Goal: Information Seeking & Learning: Understand process/instructions

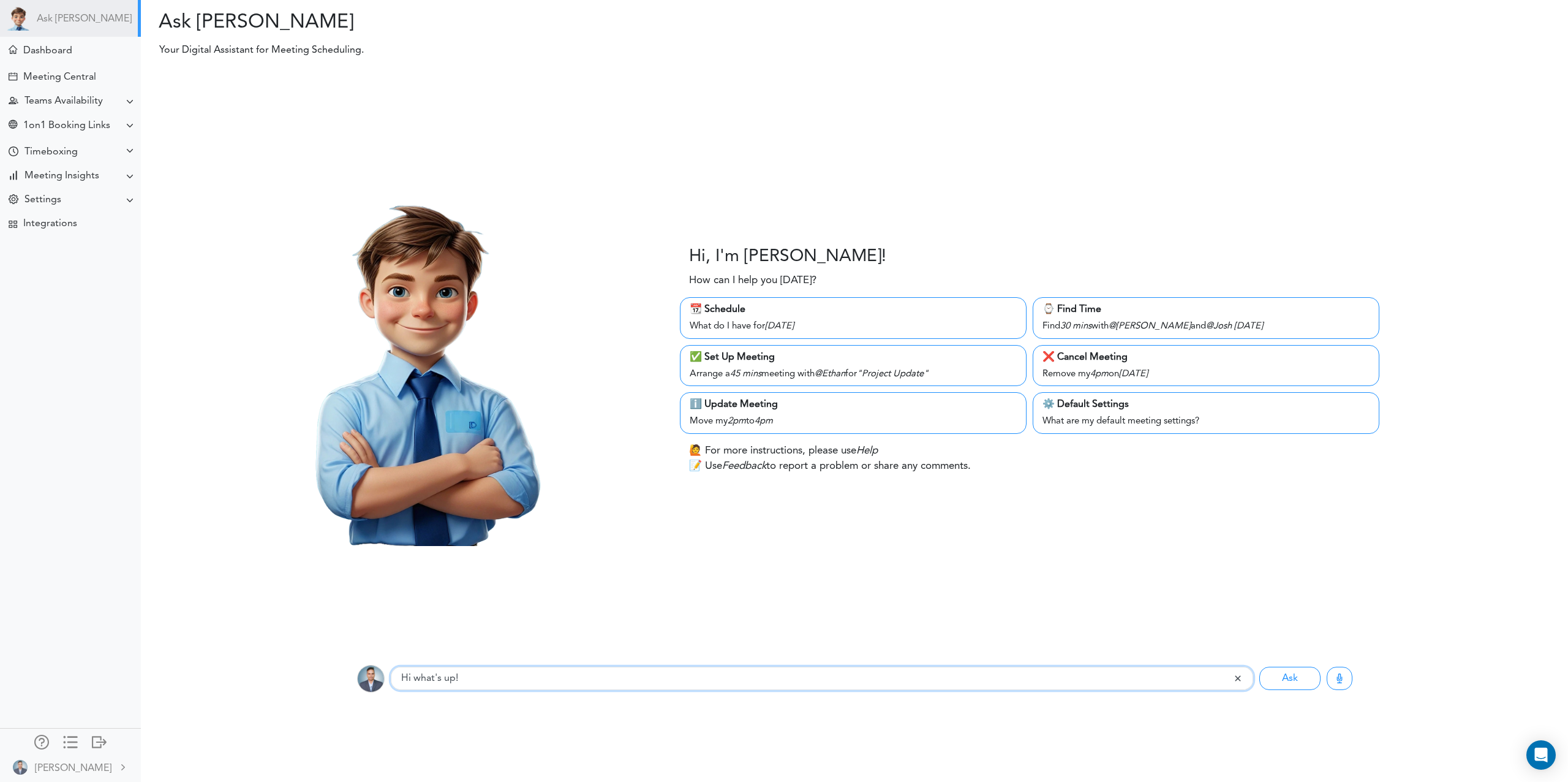
click at [474, 683] on input "Hi what's up!" at bounding box center [812, 678] width 843 height 23
type input "help"
click at [1259, 667] on button "Ask" at bounding box center [1289, 678] width 61 height 23
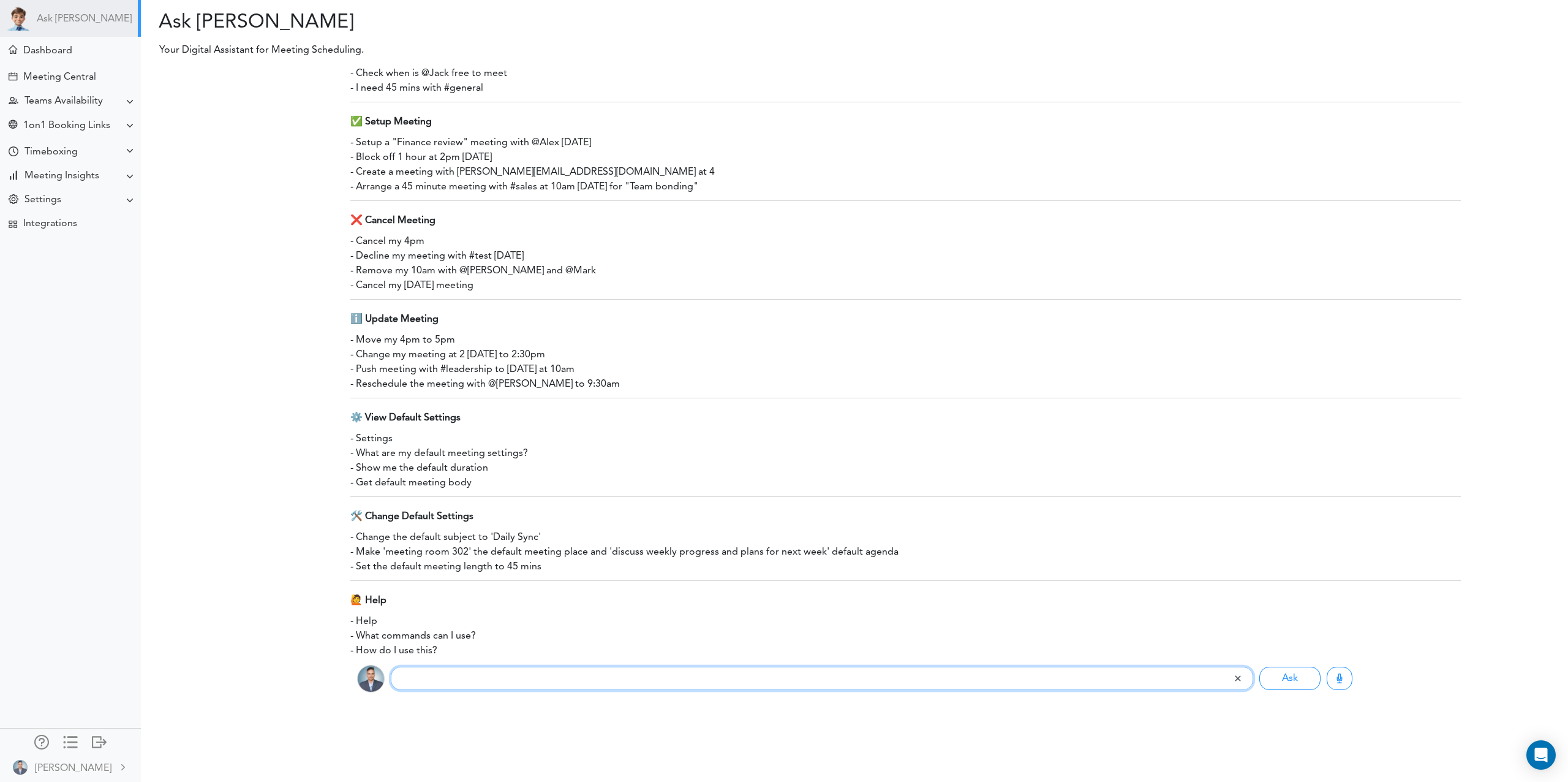
scroll to position [427, 0]
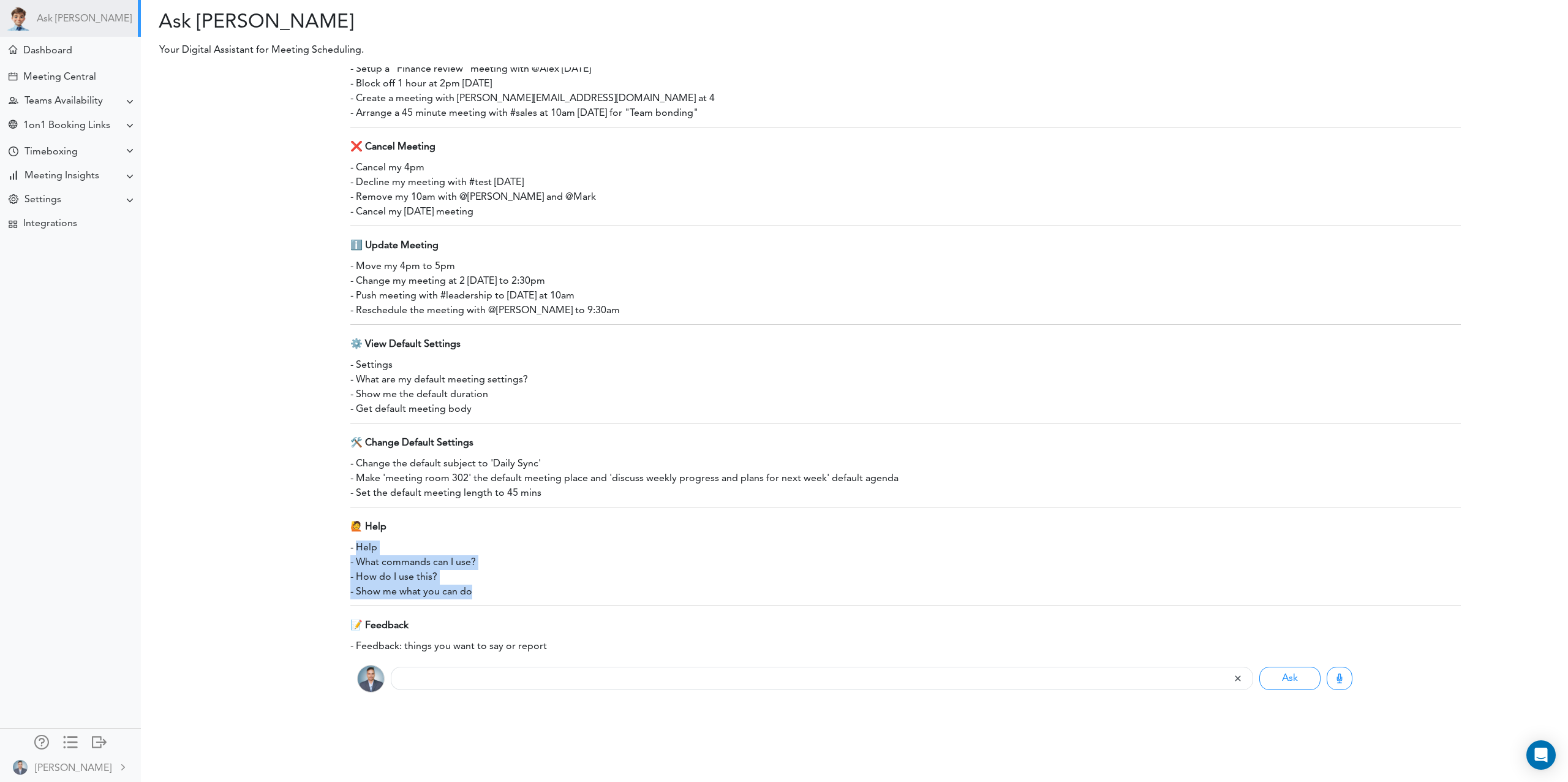
drag, startPoint x: 360, startPoint y: 548, endPoint x: 493, endPoint y: 590, distance: 139.5
click at [493, 590] on div "- Find time [DATE] - Find 1 hour with @Mark [DATE] - Check when is @Jack free t…" at bounding box center [905, 309] width 1110 height 691
drag, startPoint x: 355, startPoint y: 647, endPoint x: 554, endPoint y: 647, distance: 199.0
click at [554, 647] on div "- Feedback: things you want to say or report" at bounding box center [905, 647] width 1110 height 15
drag, startPoint x: 356, startPoint y: 549, endPoint x: 495, endPoint y: 557, distance: 139.2
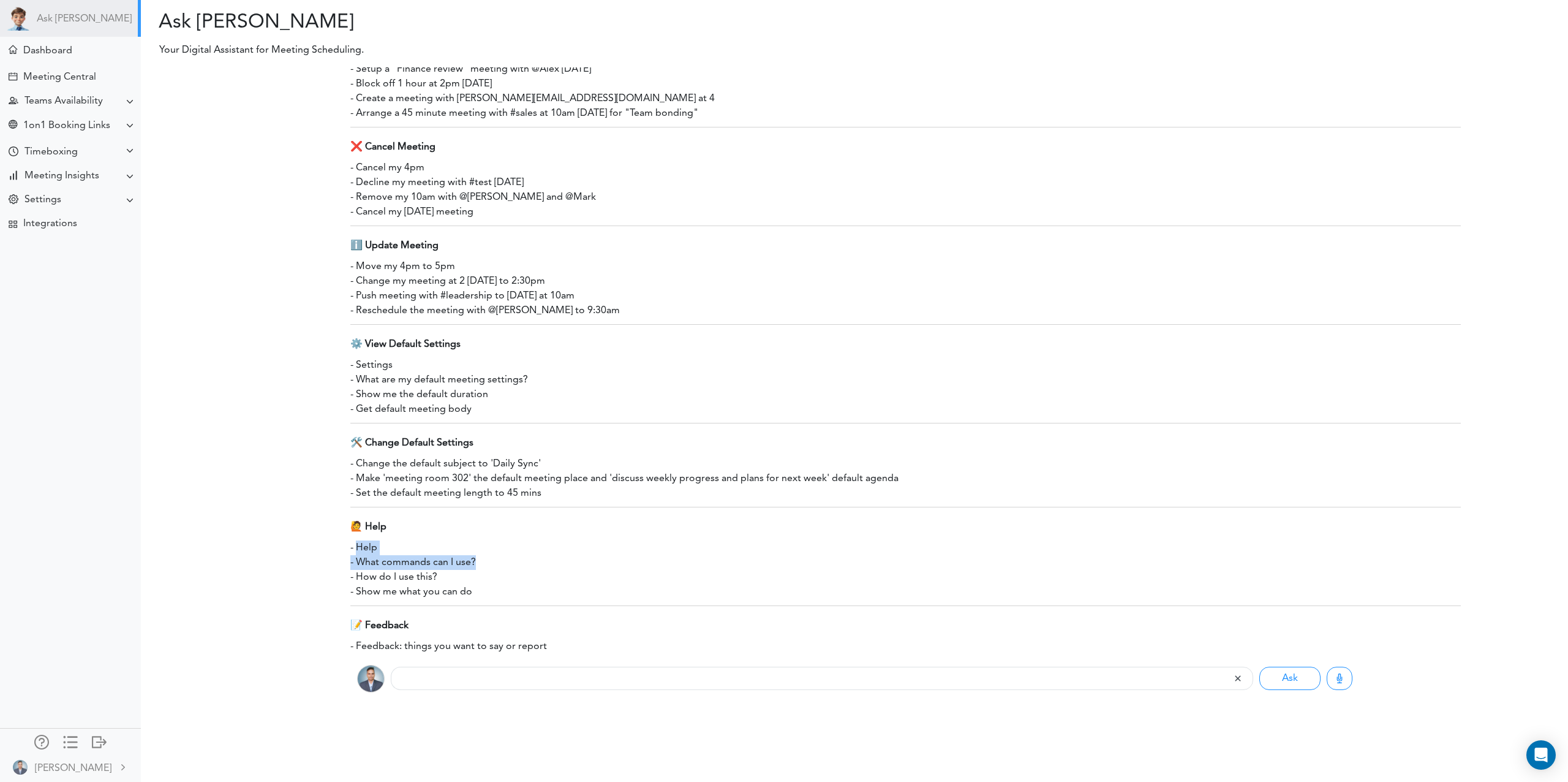
click at [495, 557] on div "- Find time [DATE] - Find 1 hour with @Mark [DATE] - Check when is @Jack free t…" at bounding box center [905, 309] width 1110 height 691
click at [495, 557] on div "- What commands can I use?" at bounding box center [905, 562] width 1110 height 15
